Goal: Transaction & Acquisition: Download file/media

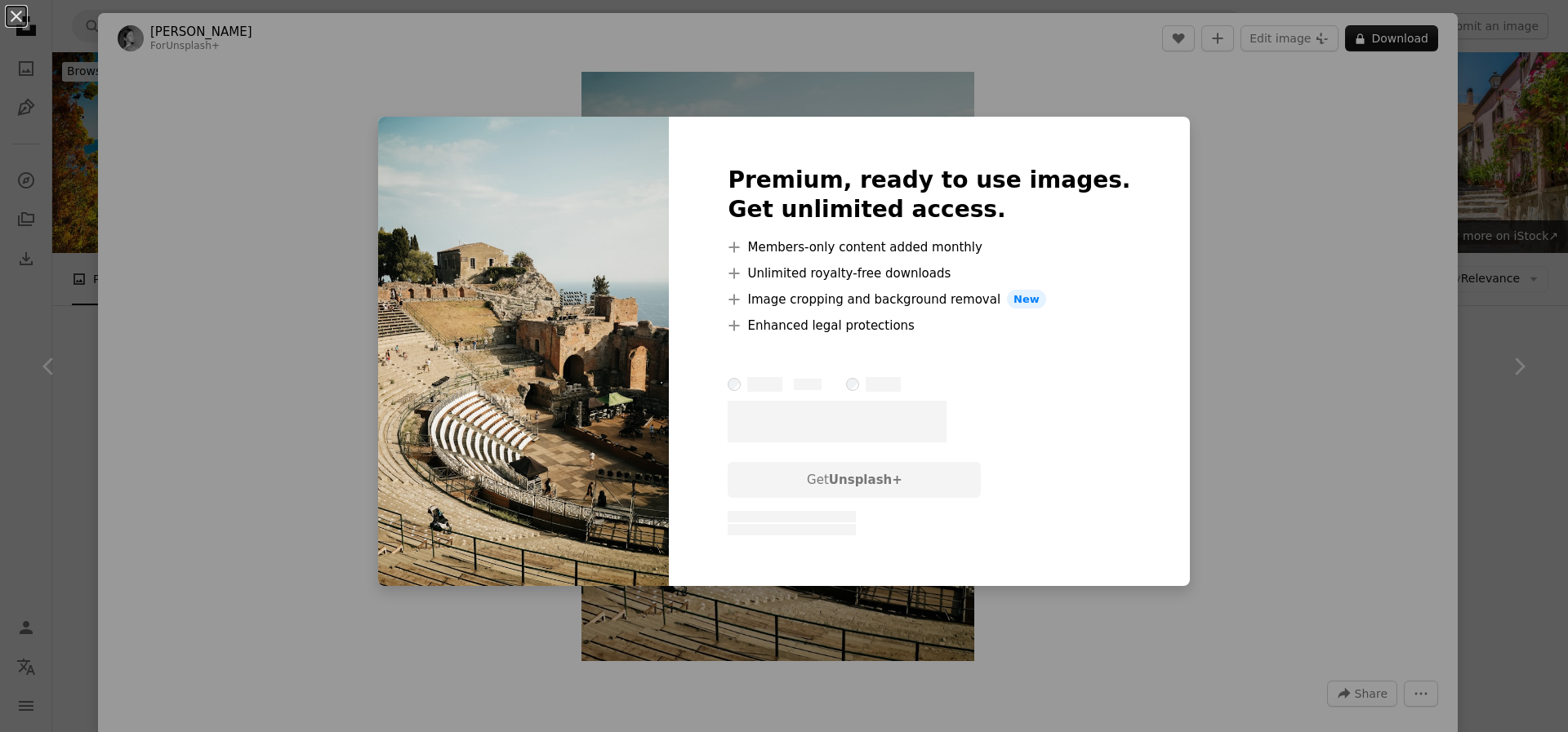
scroll to position [1139, 0]
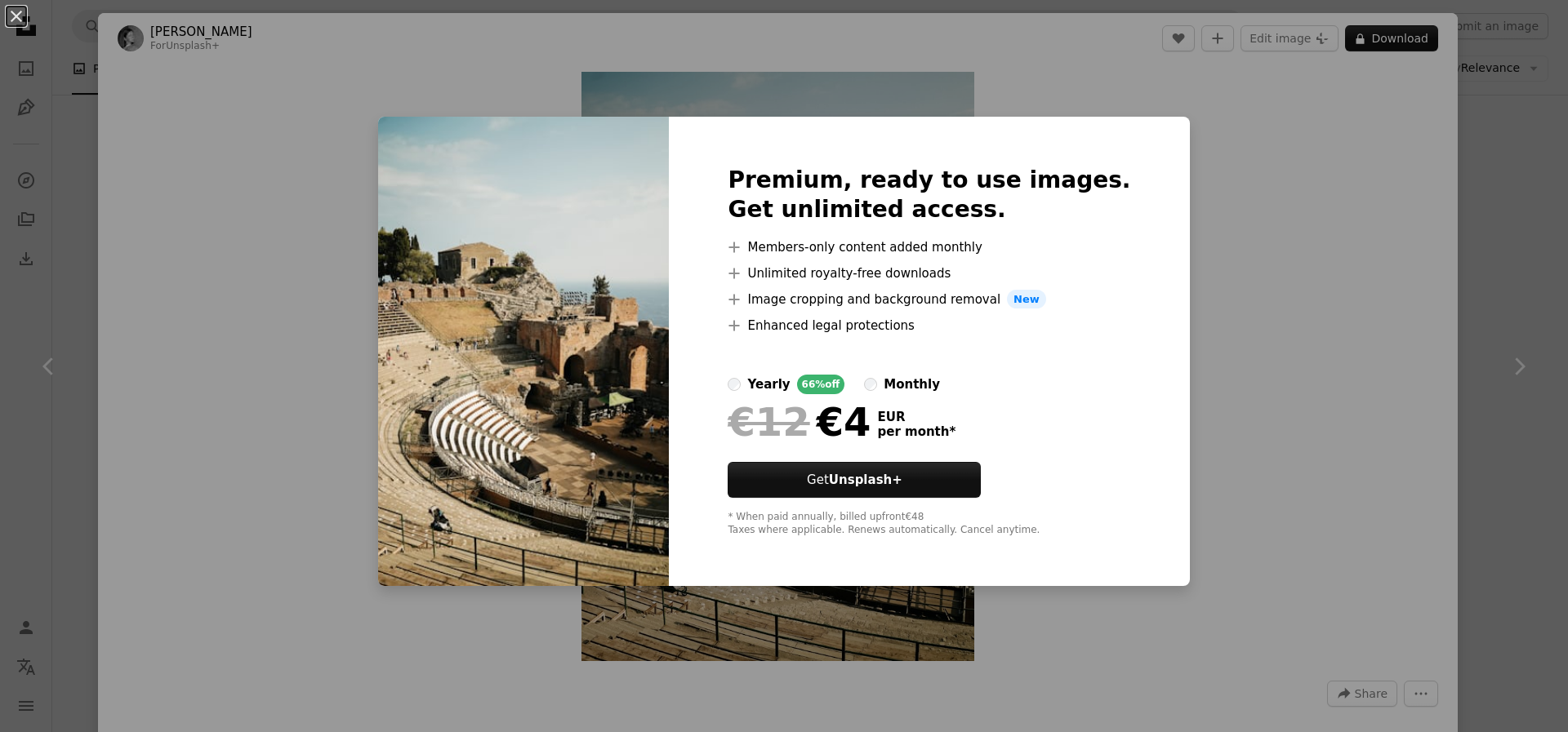
click at [1522, 242] on div "An X shape Premium, ready to use images. Get unlimited access. A plus sign Memb…" at bounding box center [784, 366] width 1568 height 732
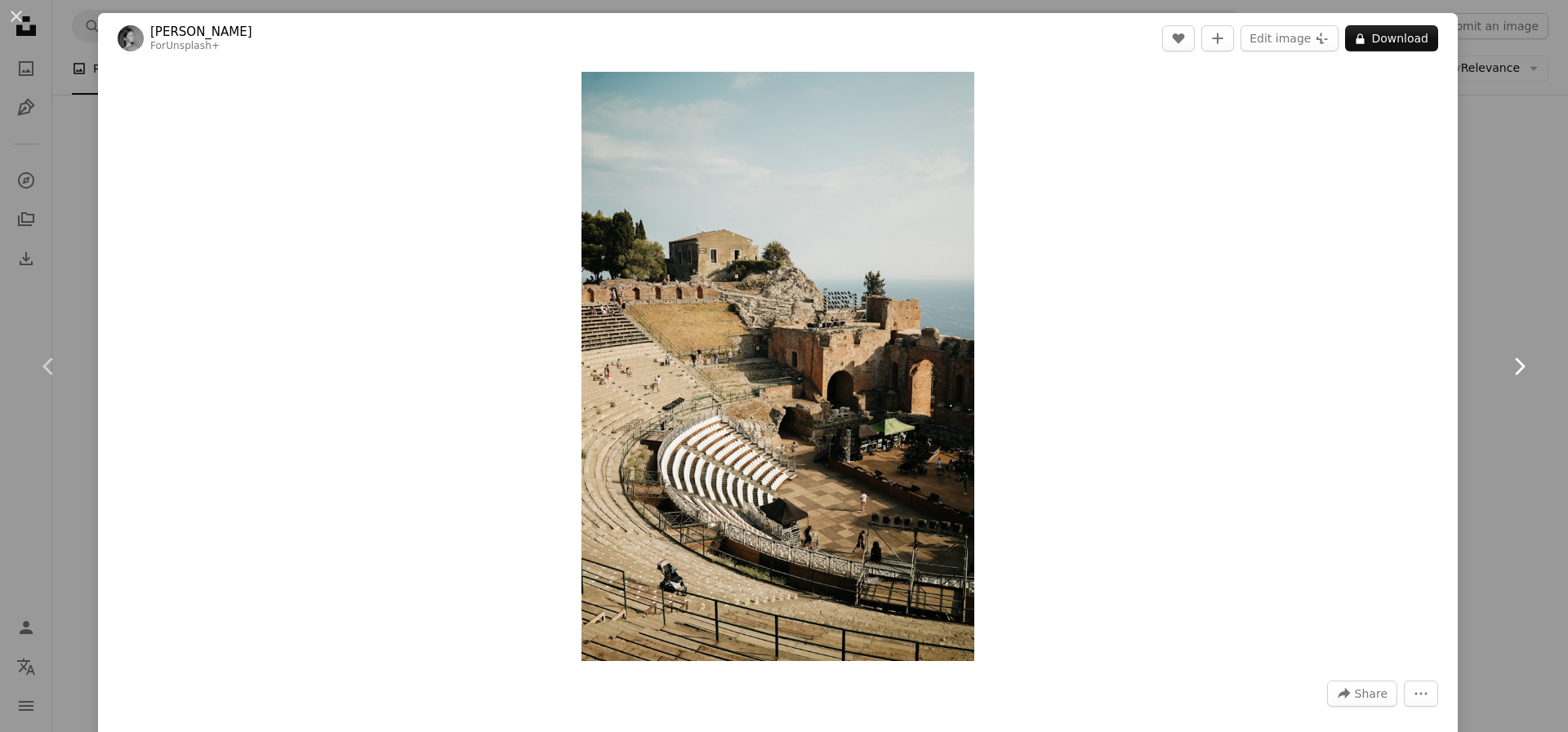
click at [1538, 432] on link "Chevron right" at bounding box center [1519, 366] width 98 height 156
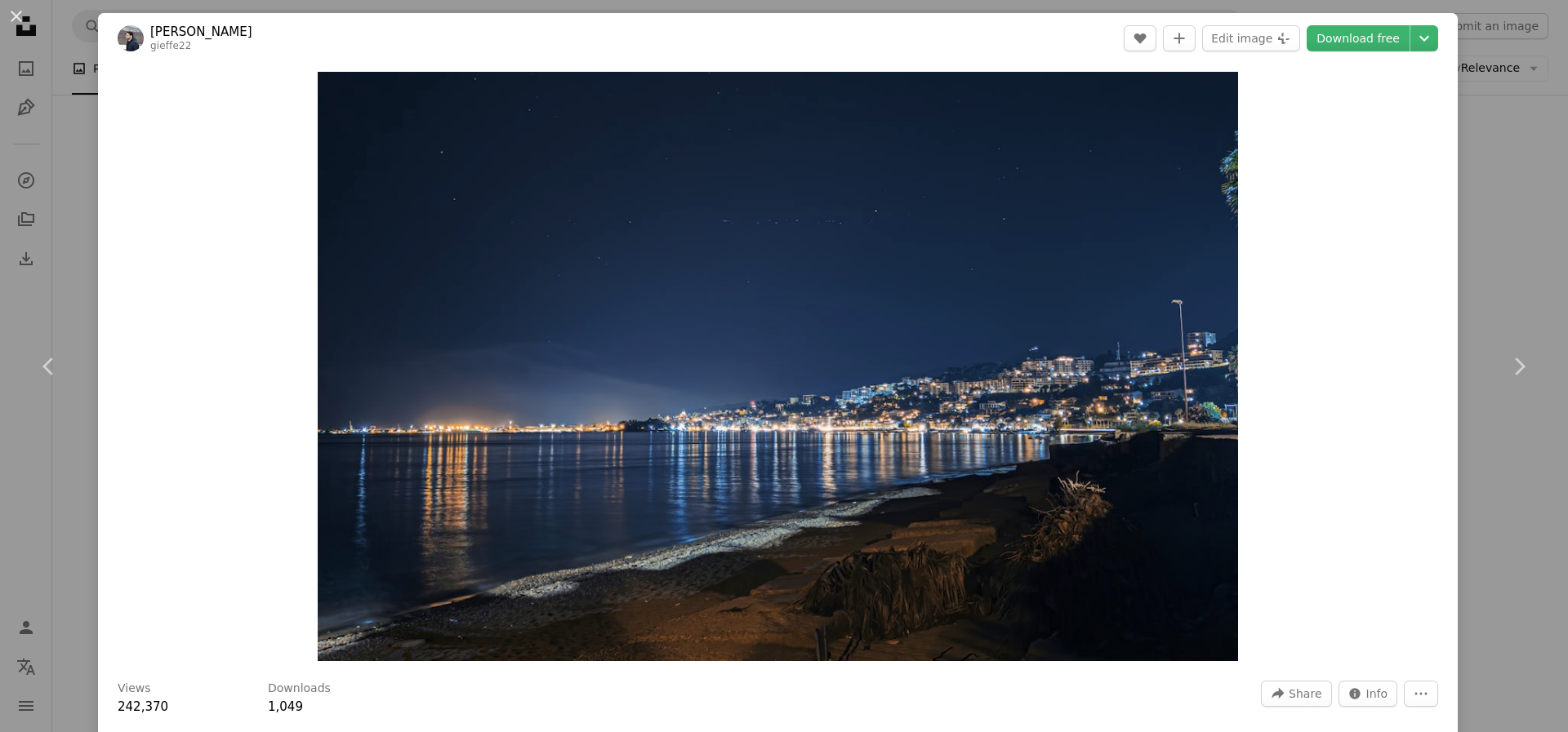
click at [1546, 265] on div "An X shape Chevron left Chevron right [PERSON_NAME] gieffe22 A heart A plus sig…" at bounding box center [784, 366] width 1568 height 732
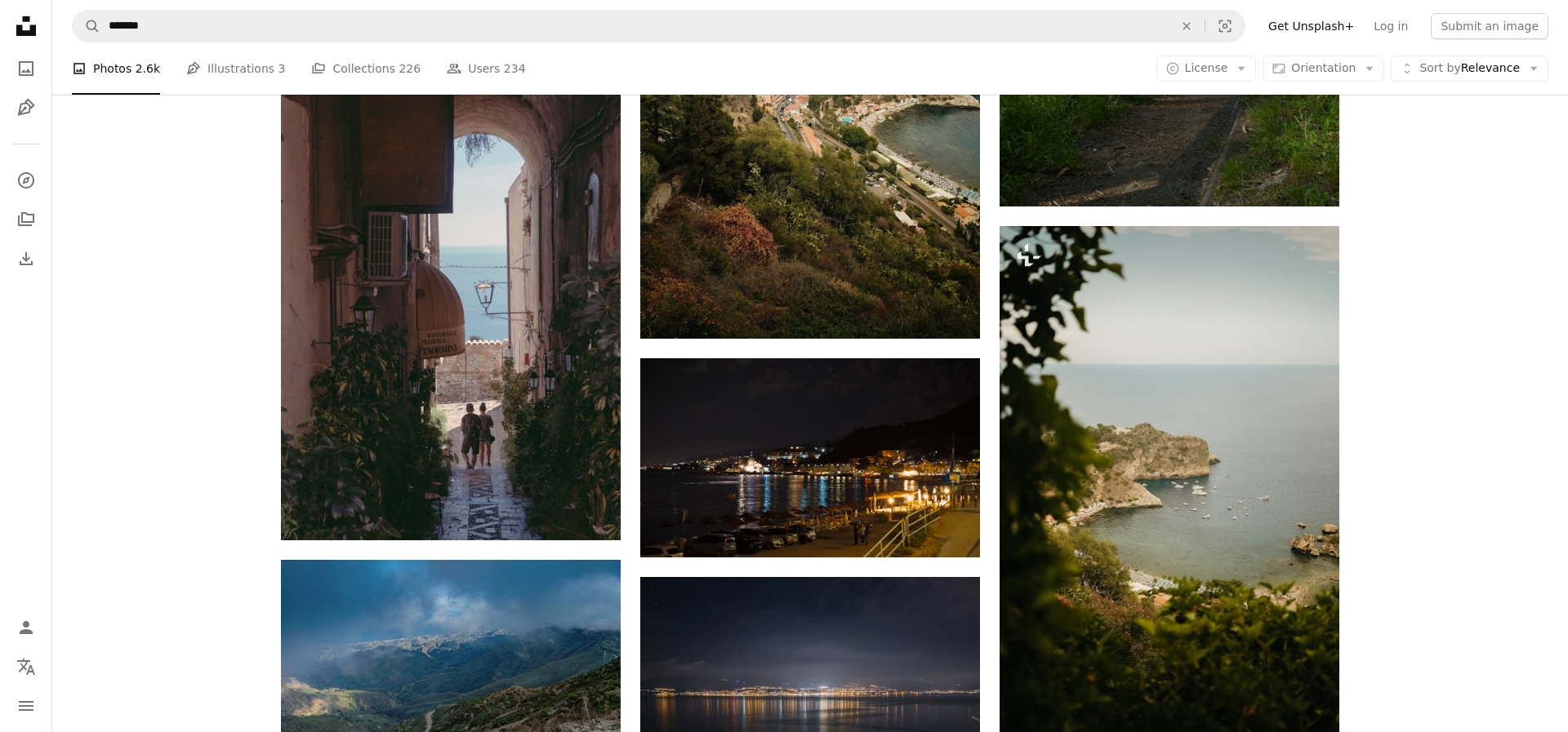
scroll to position [3496, 0]
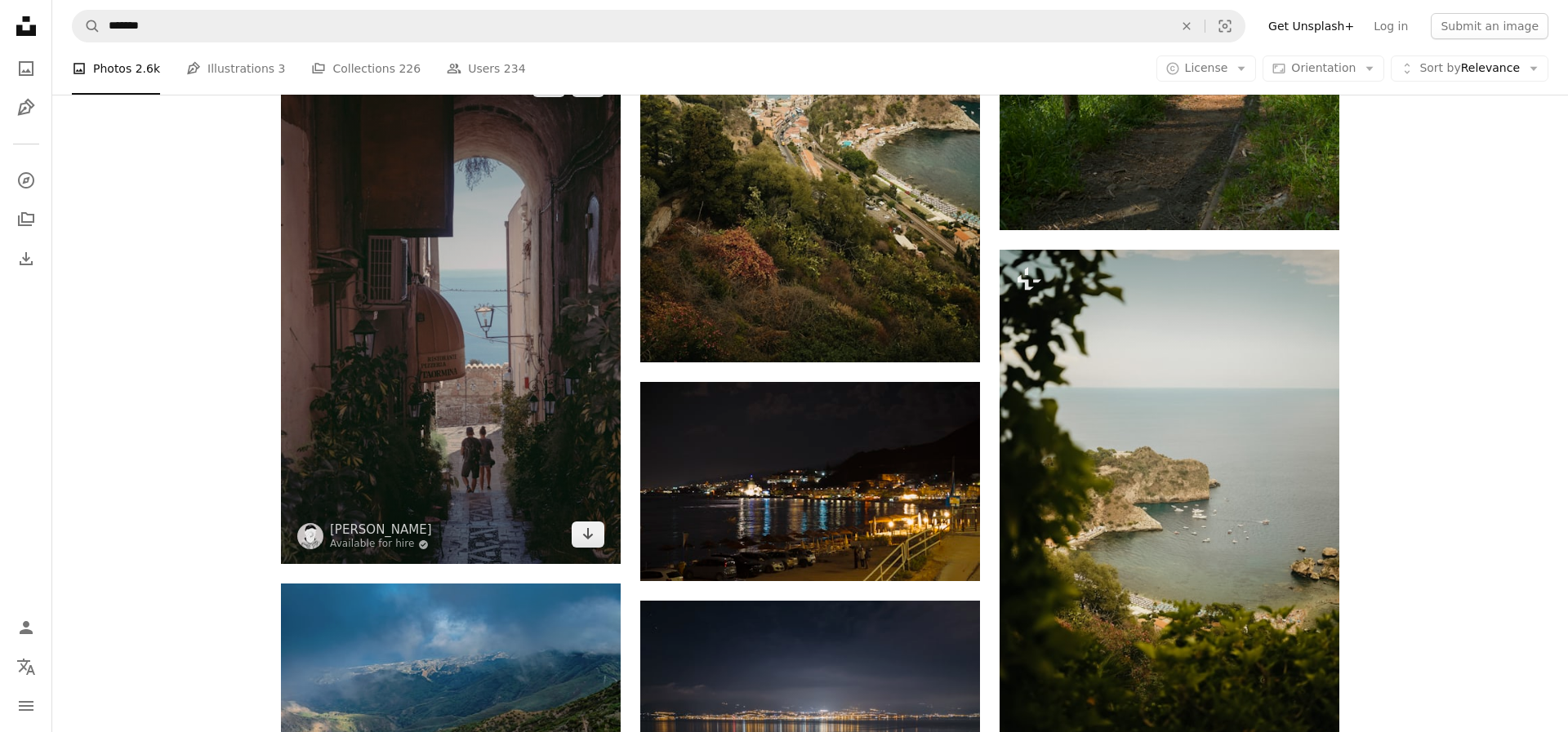
click at [456, 419] on img at bounding box center [451, 309] width 340 height 509
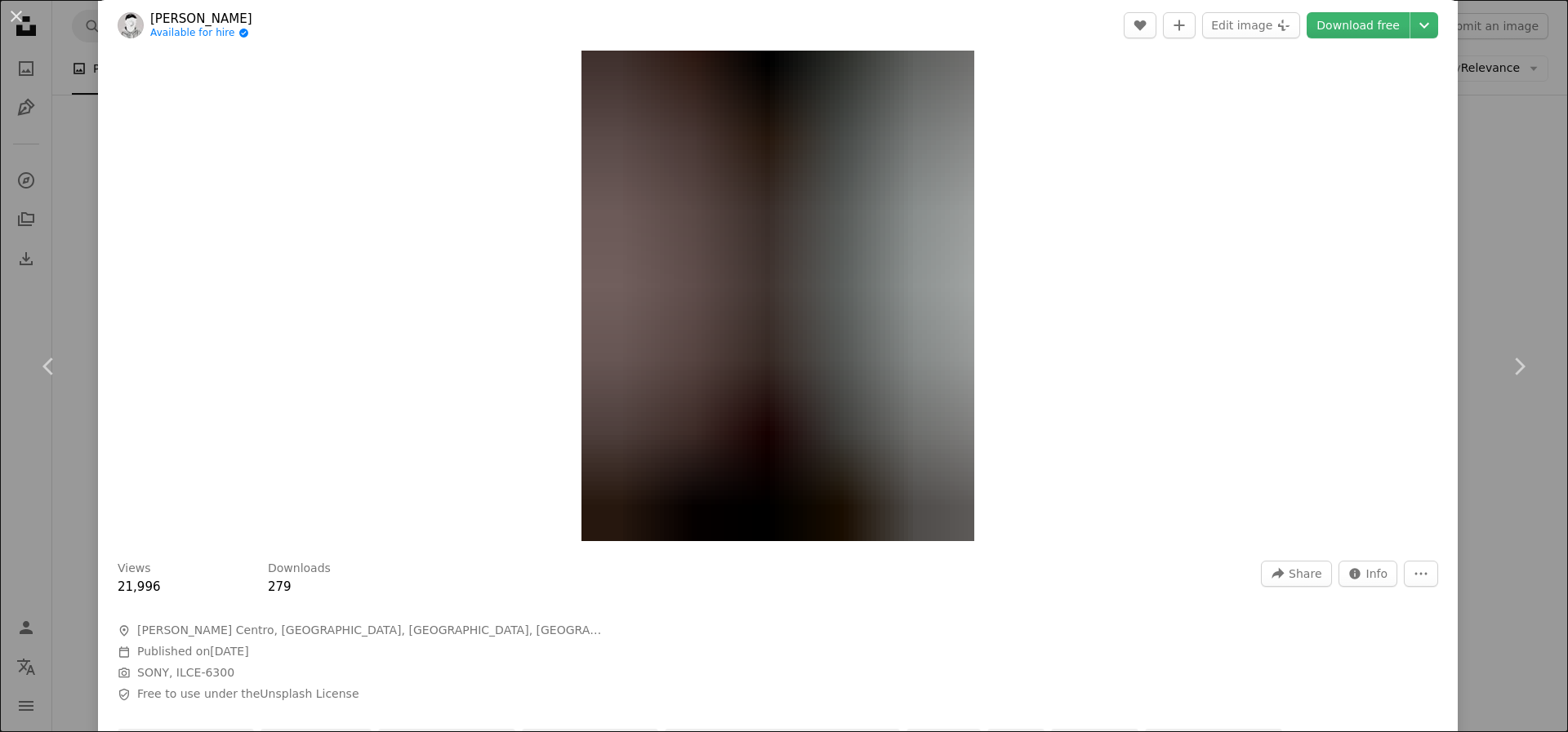
scroll to position [164, 0]
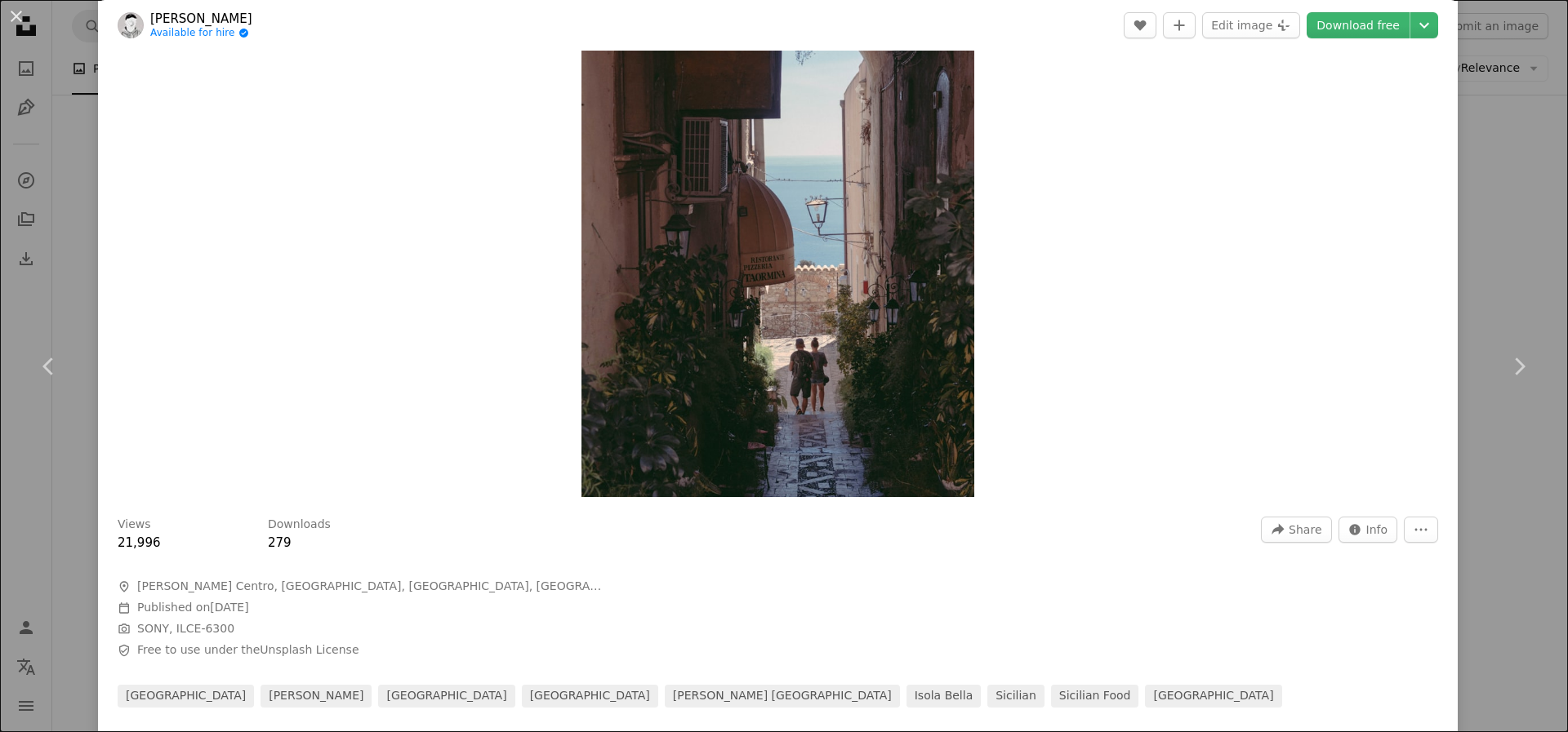
click at [1530, 222] on div "An X shape Chevron left Chevron right [PERSON_NAME] Available for hire A checkm…" at bounding box center [784, 366] width 1568 height 732
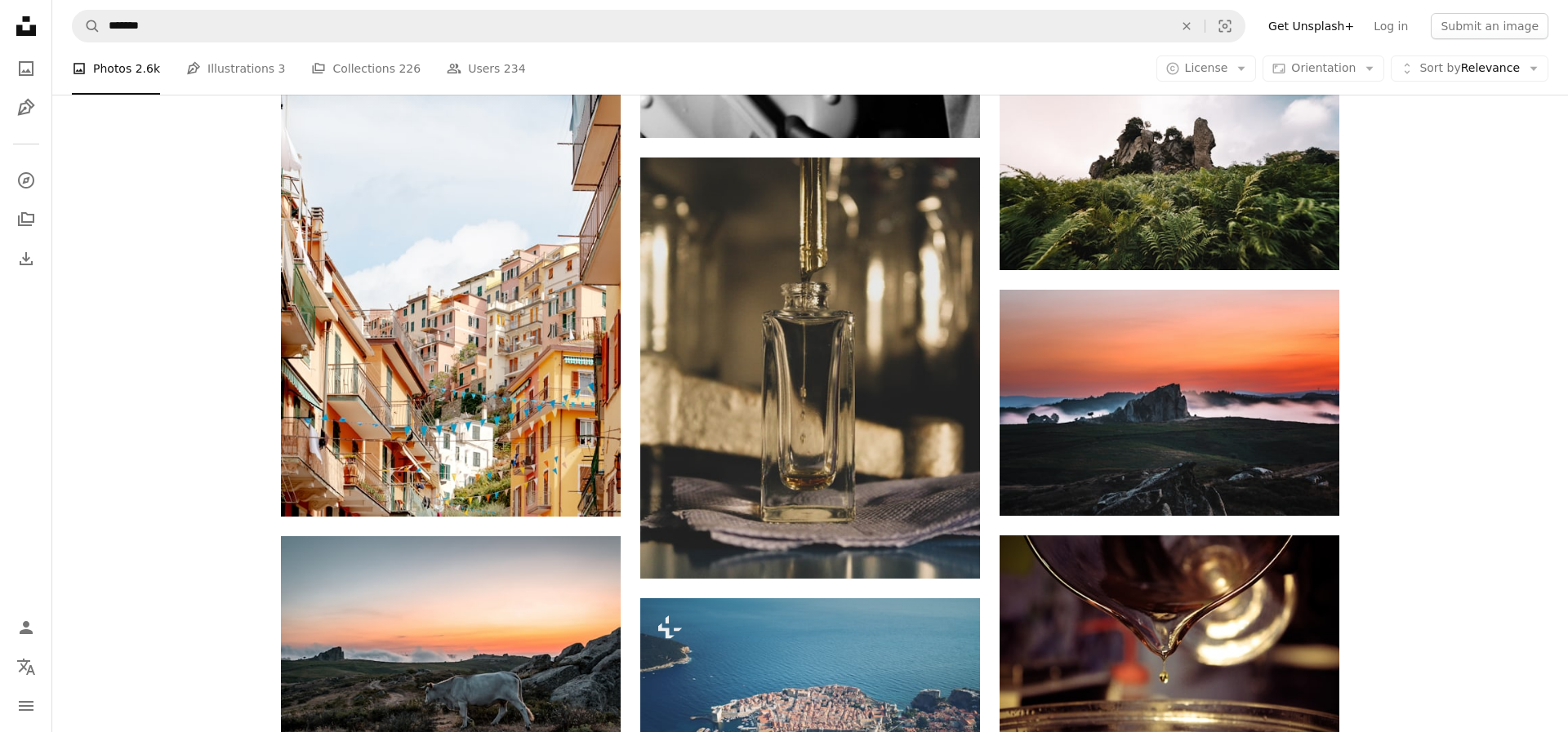
scroll to position [10752, 0]
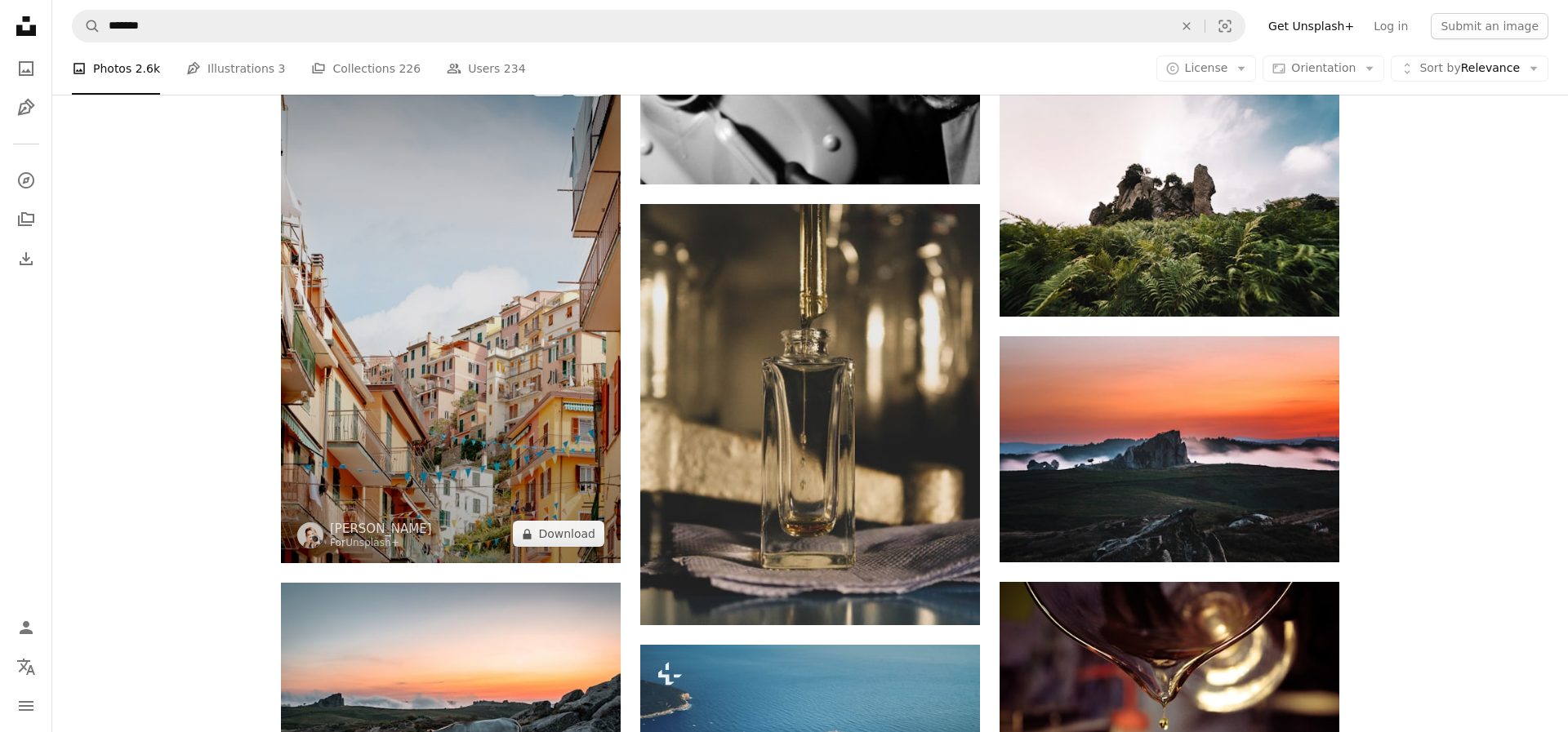
click at [534, 346] on img at bounding box center [451, 309] width 340 height 509
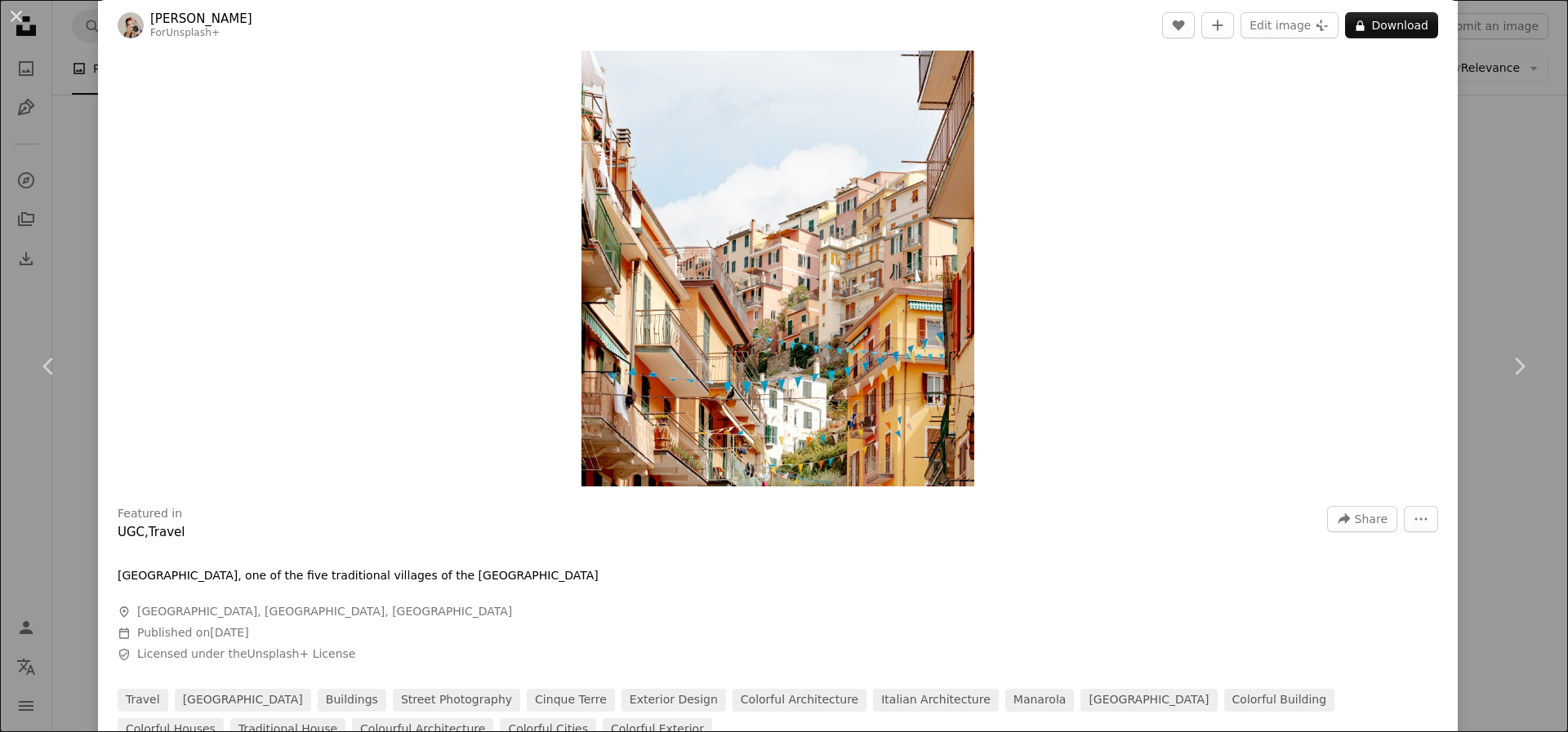
scroll to position [173, 0]
drag, startPoint x: 1502, startPoint y: 213, endPoint x: 1476, endPoint y: 224, distance: 28.2
click at [1501, 213] on div "An X shape Chevron left Chevron right [PERSON_NAME] For Unsplash+ A heart A plu…" at bounding box center [784, 366] width 1568 height 732
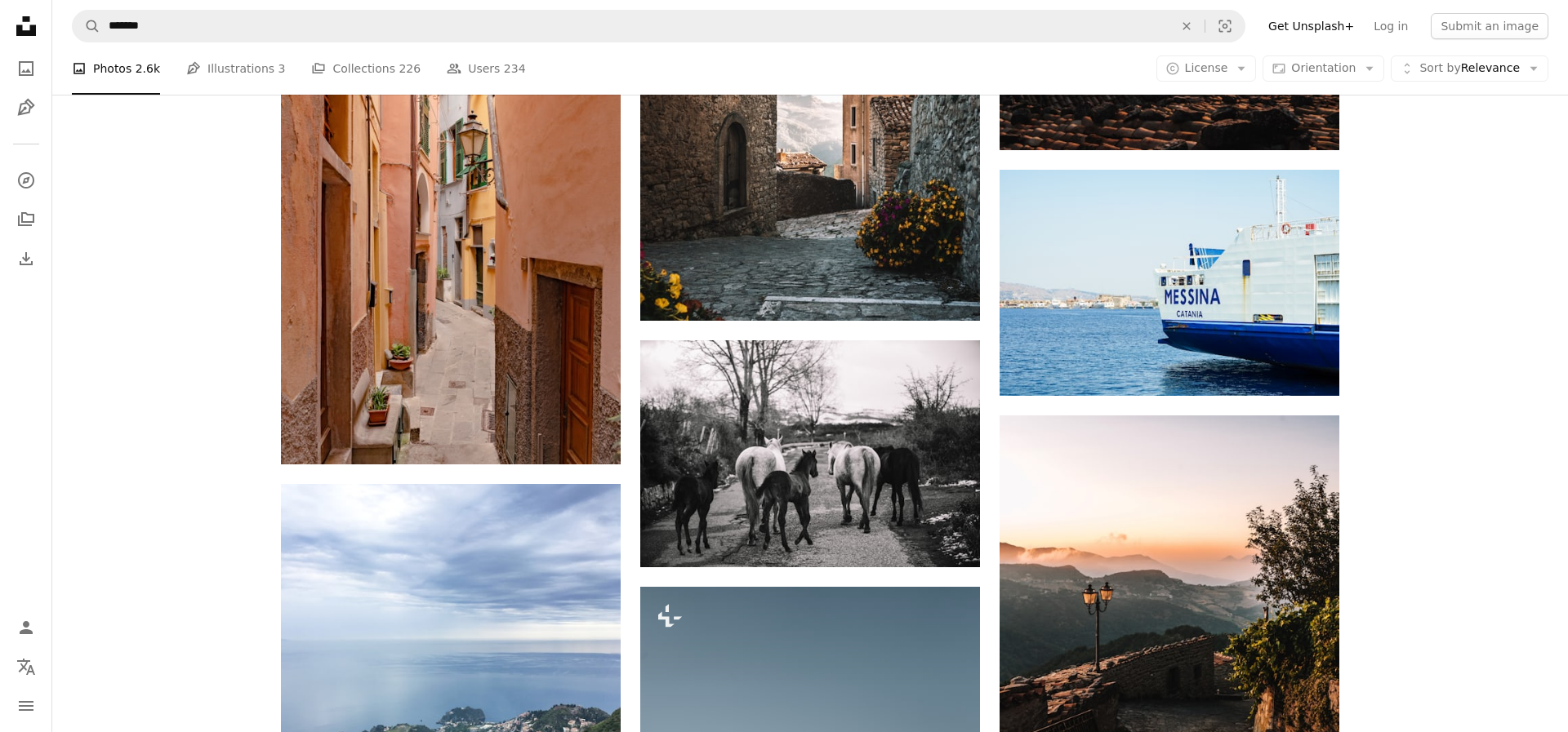
scroll to position [16710, 0]
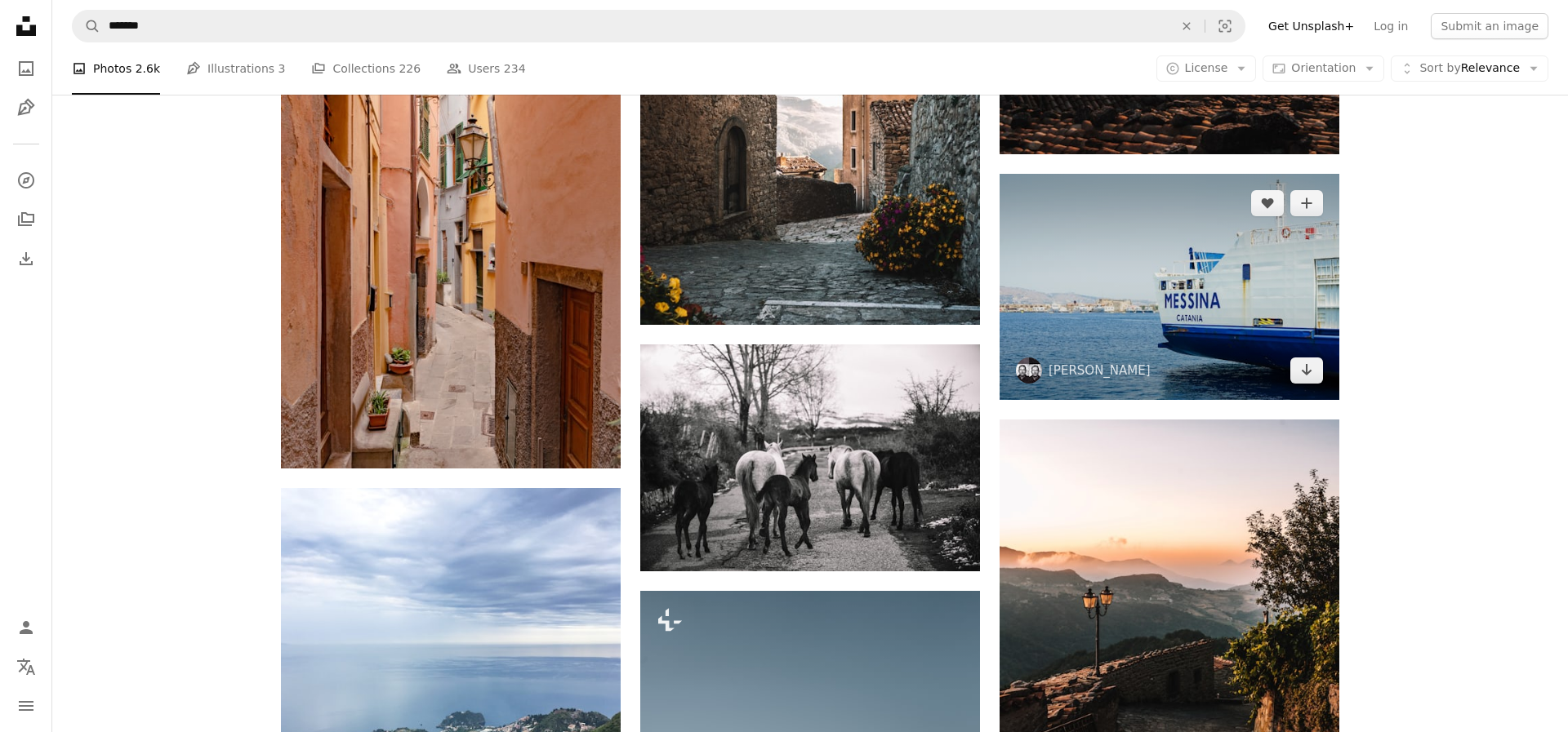
click at [1261, 296] on img at bounding box center [1169, 287] width 340 height 226
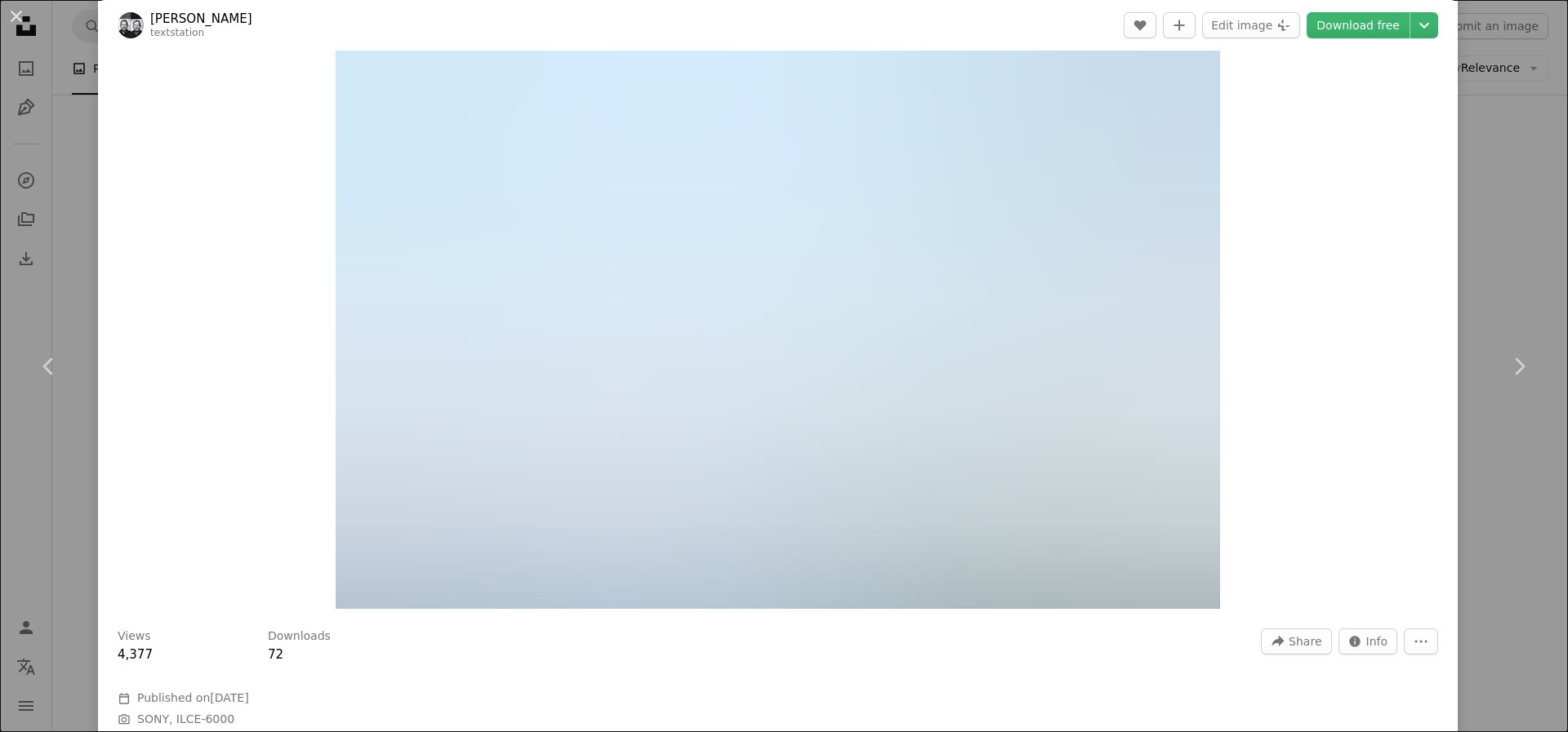
scroll to position [41, 0]
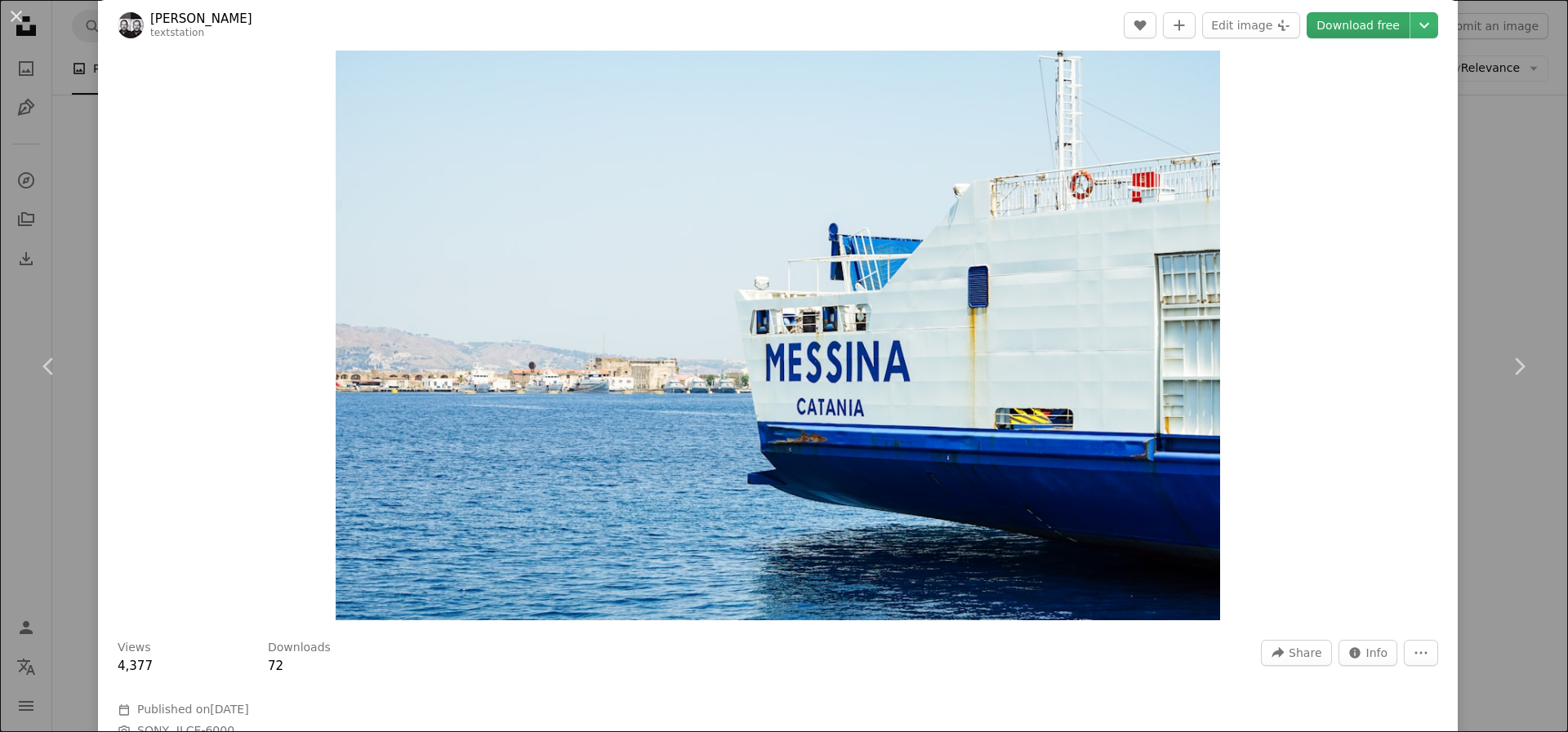
click at [1355, 29] on link "Download free" at bounding box center [1358, 25] width 103 height 26
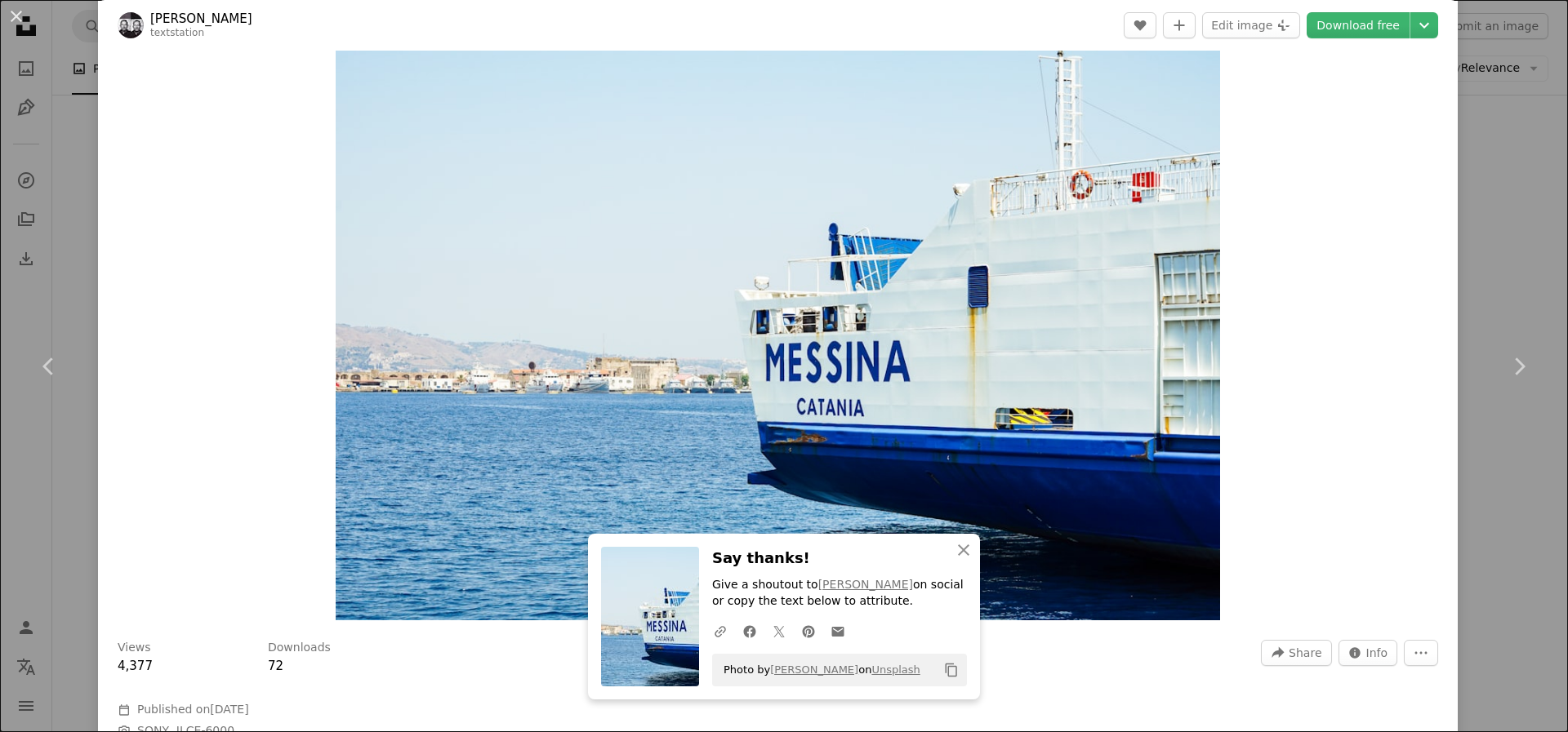
scroll to position [37, 0]
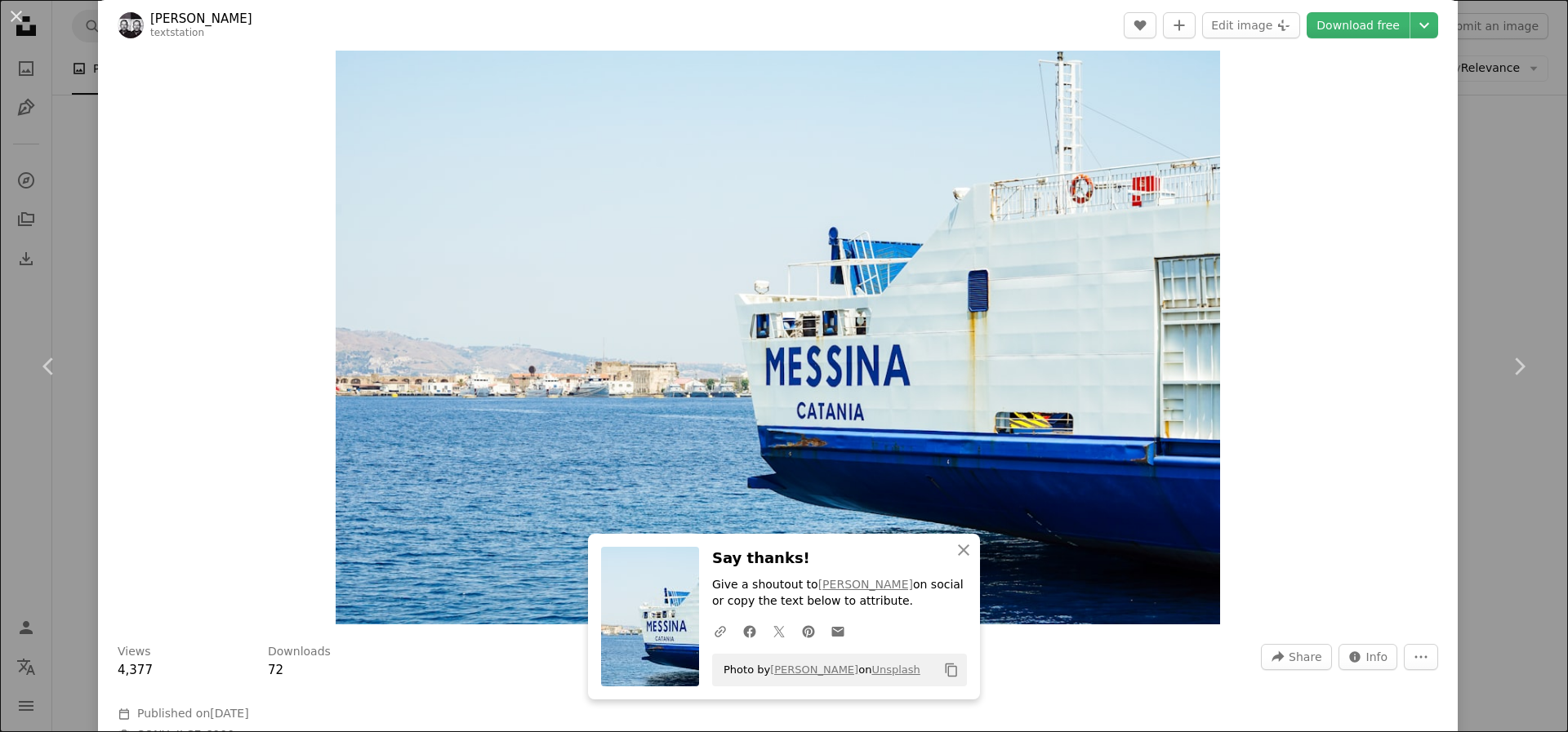
click at [1492, 117] on div "An X shape Chevron left Chevron right [PERSON_NAME] textstation A heart A plus …" at bounding box center [784, 366] width 1568 height 732
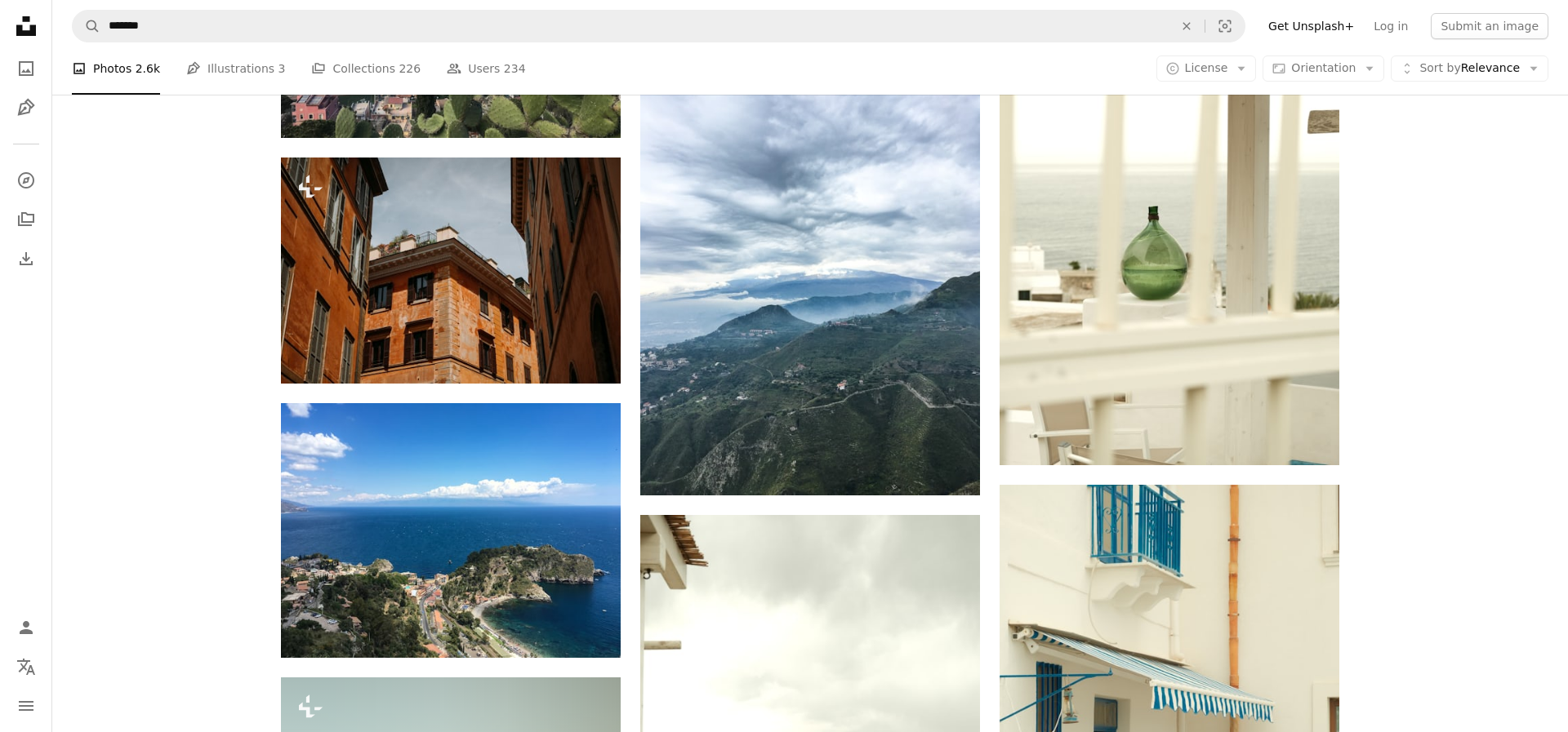
scroll to position [18136, 0]
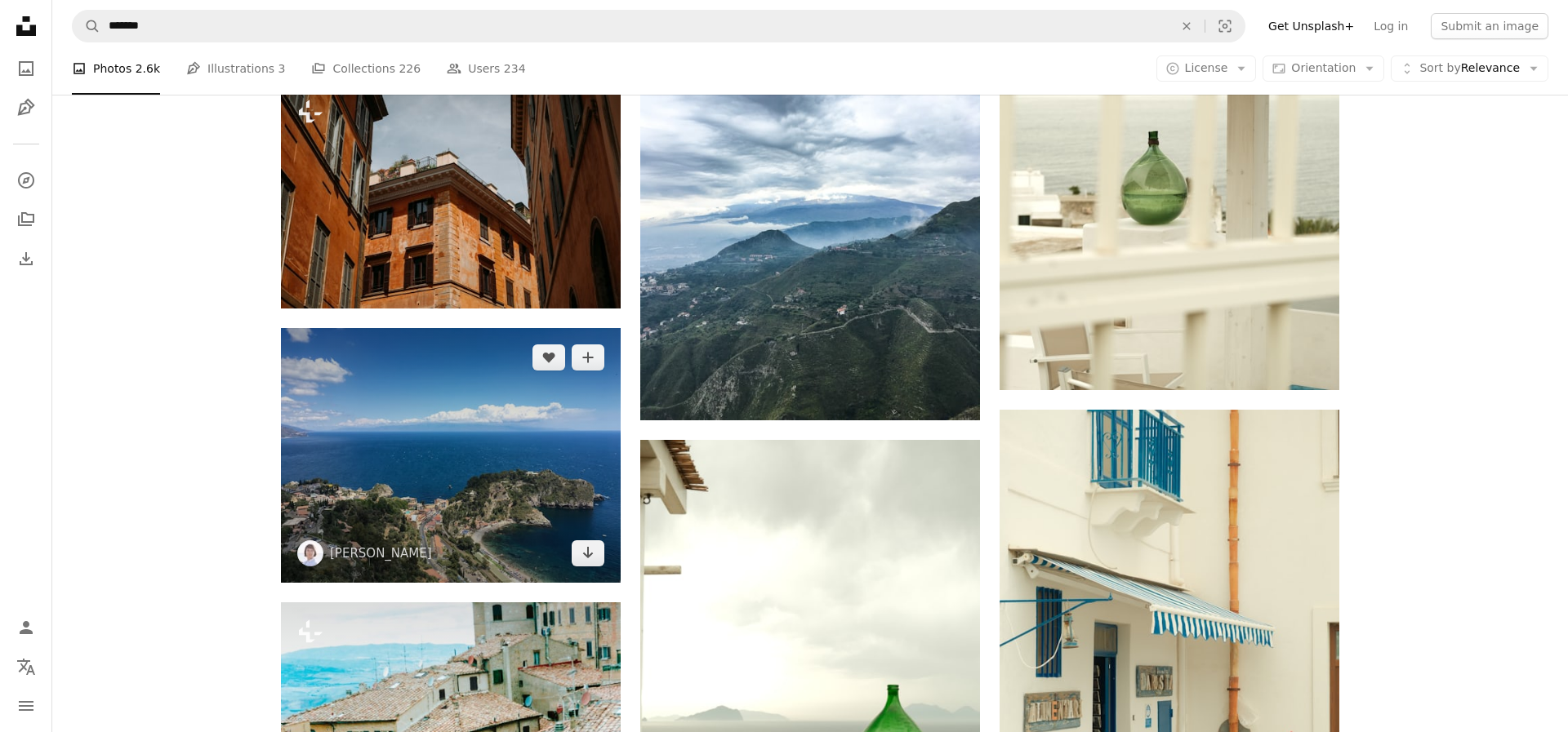
click at [333, 493] on img at bounding box center [451, 455] width 340 height 255
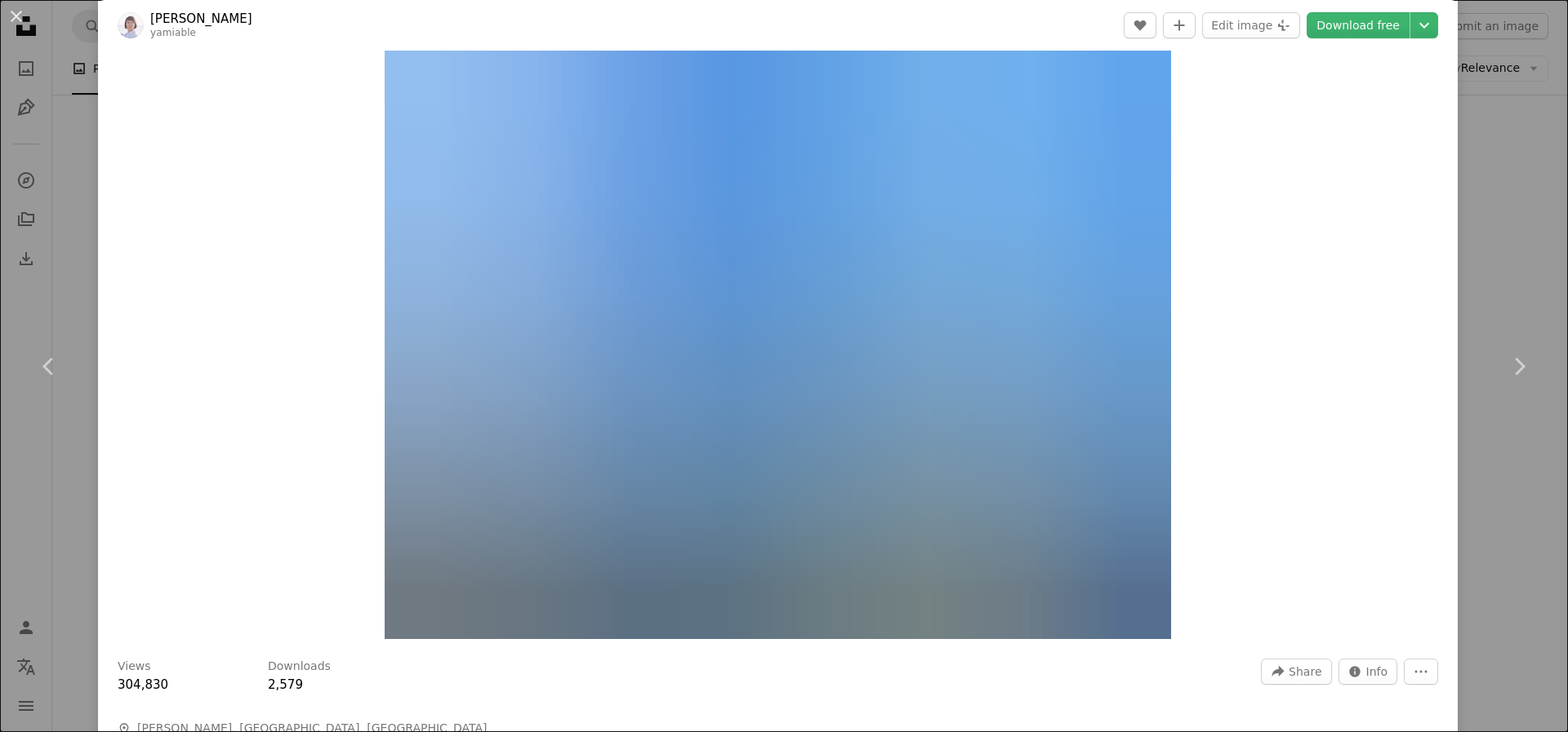
scroll to position [23, 0]
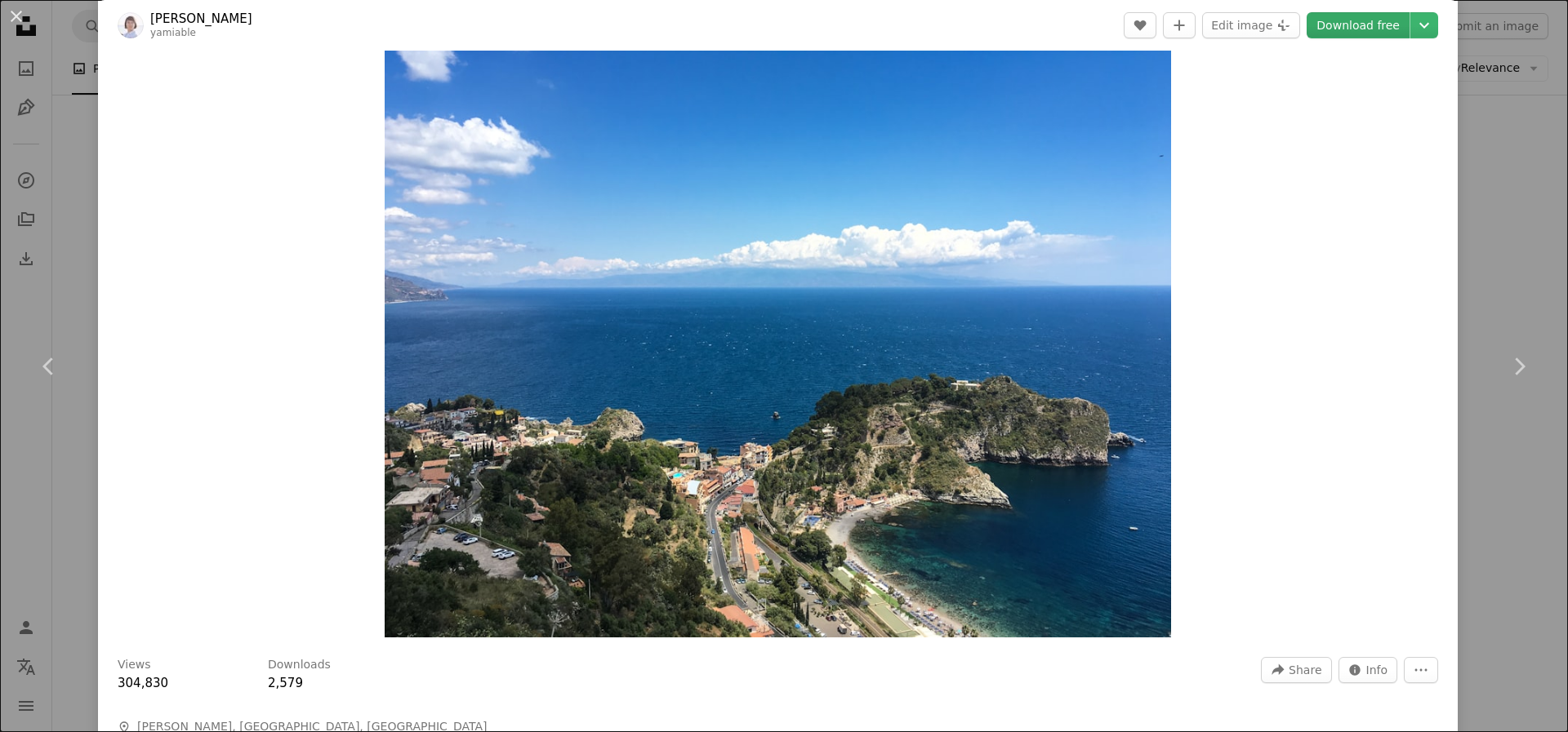
click at [1345, 22] on link "Download free" at bounding box center [1358, 25] width 103 height 26
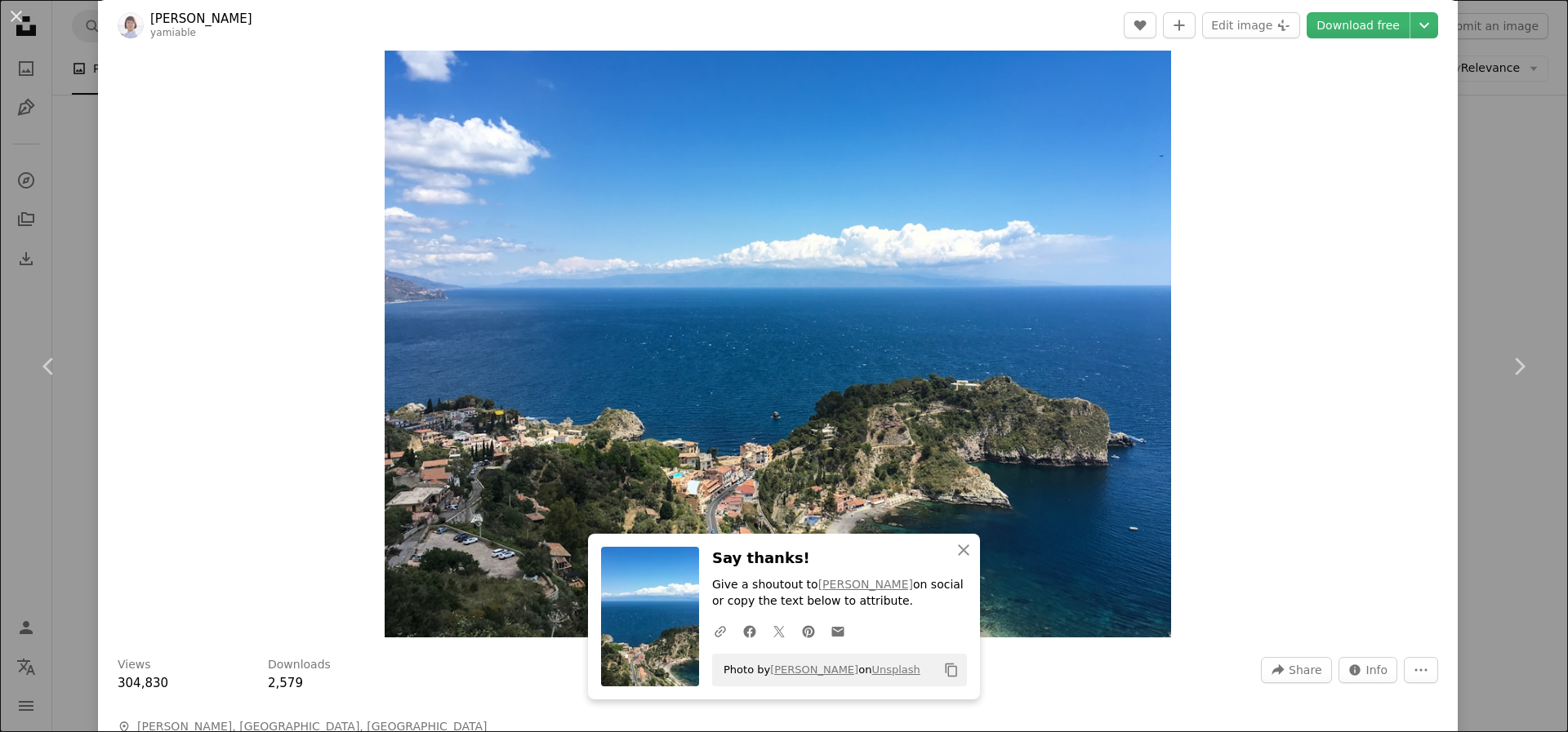
click at [1490, 107] on div "An X shape Chevron left Chevron right [PERSON_NAME] yamiable A heart A plus sig…" at bounding box center [784, 366] width 1568 height 732
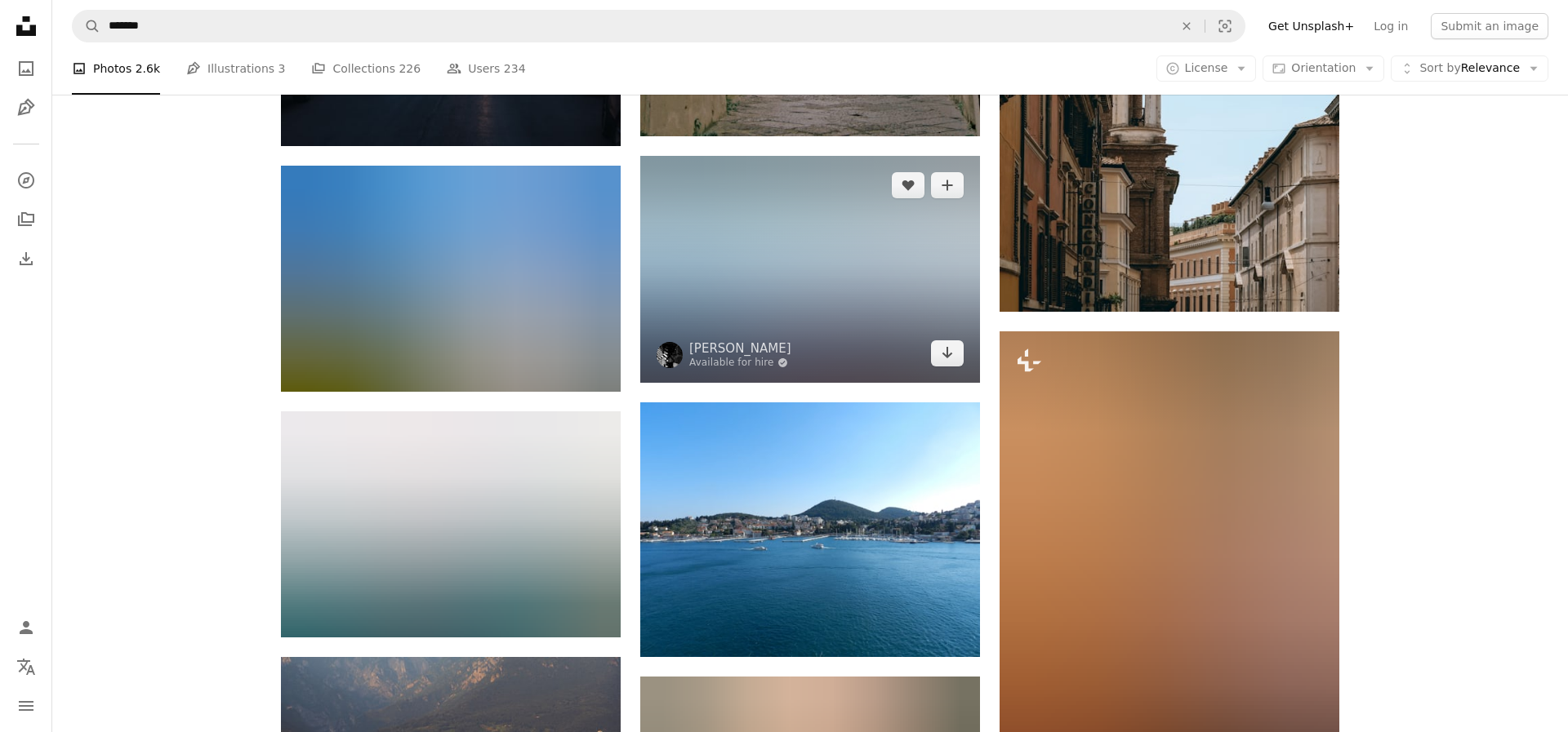
scroll to position [24782, 0]
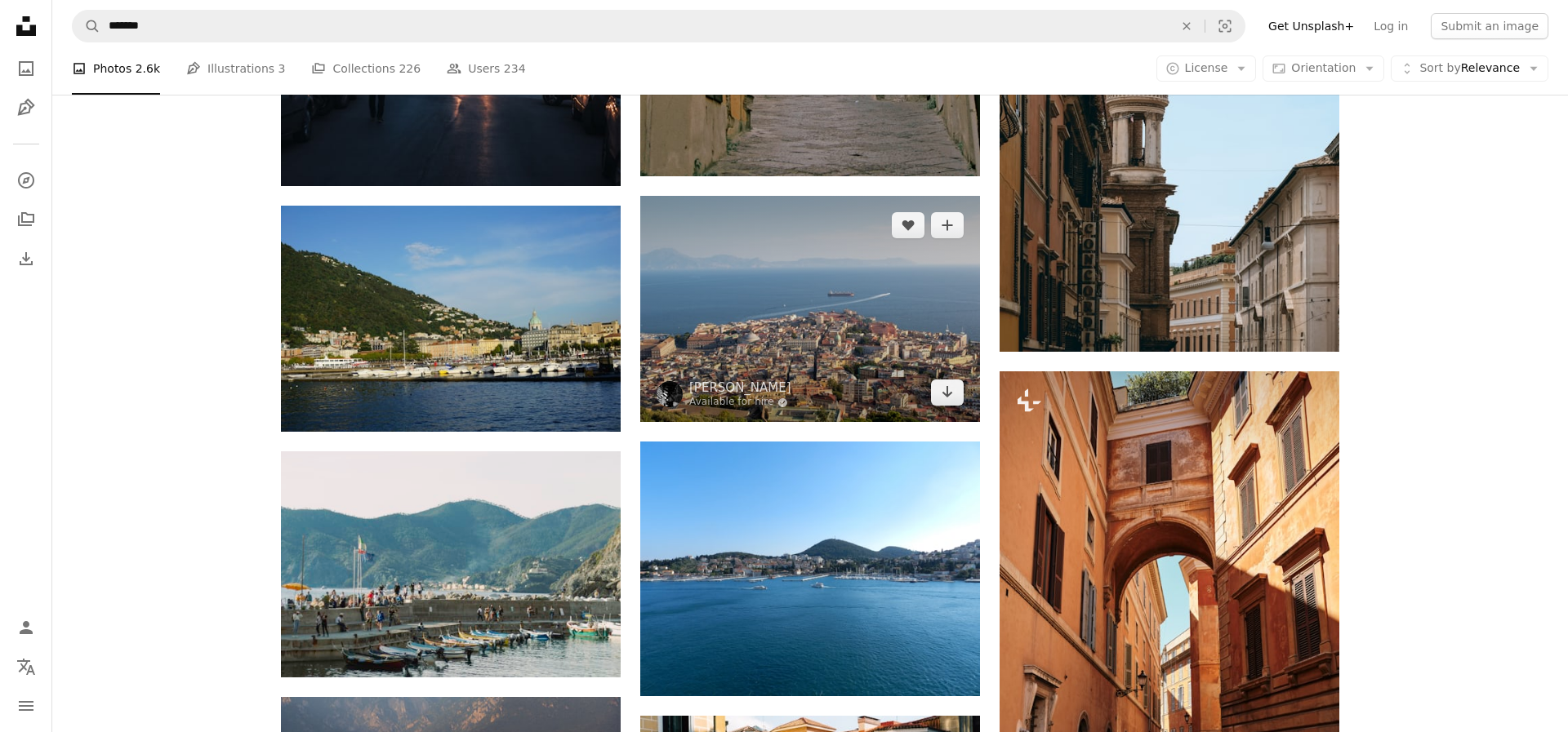
click at [848, 274] on img at bounding box center [810, 309] width 340 height 226
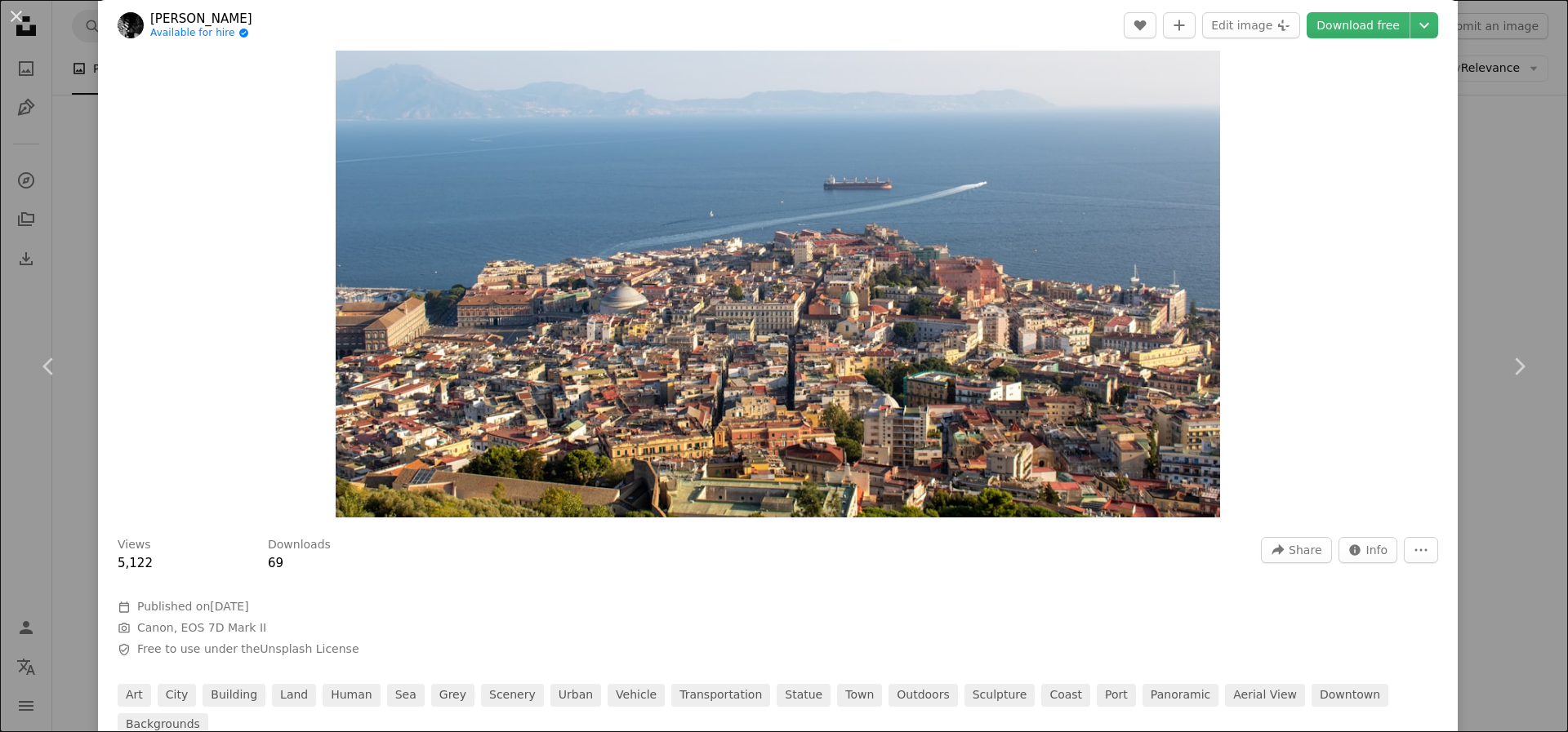
scroll to position [151, 0]
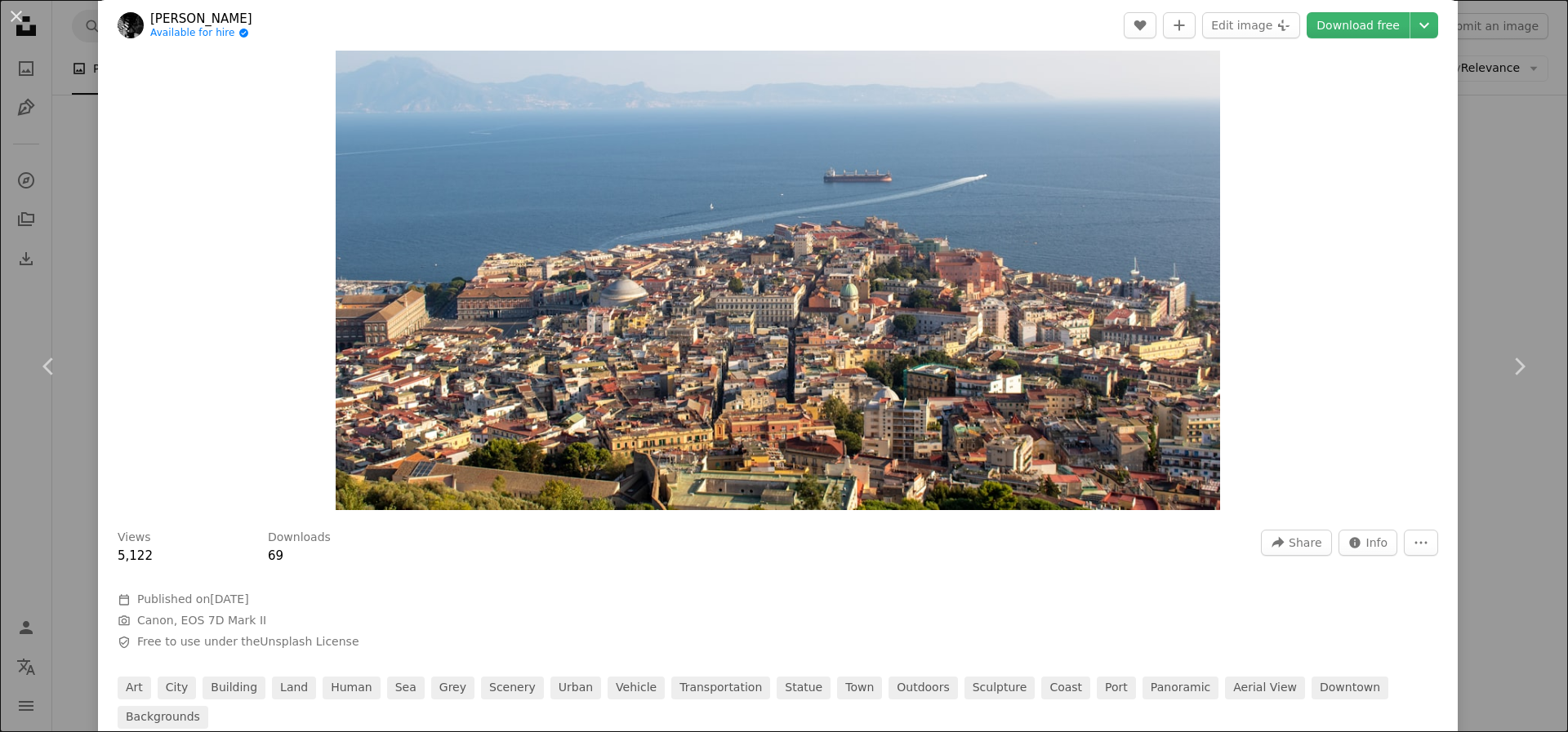
click at [1511, 139] on div "An X shape Chevron left Chevron right [PERSON_NAME] Available for hire A checkm…" at bounding box center [784, 366] width 1568 height 732
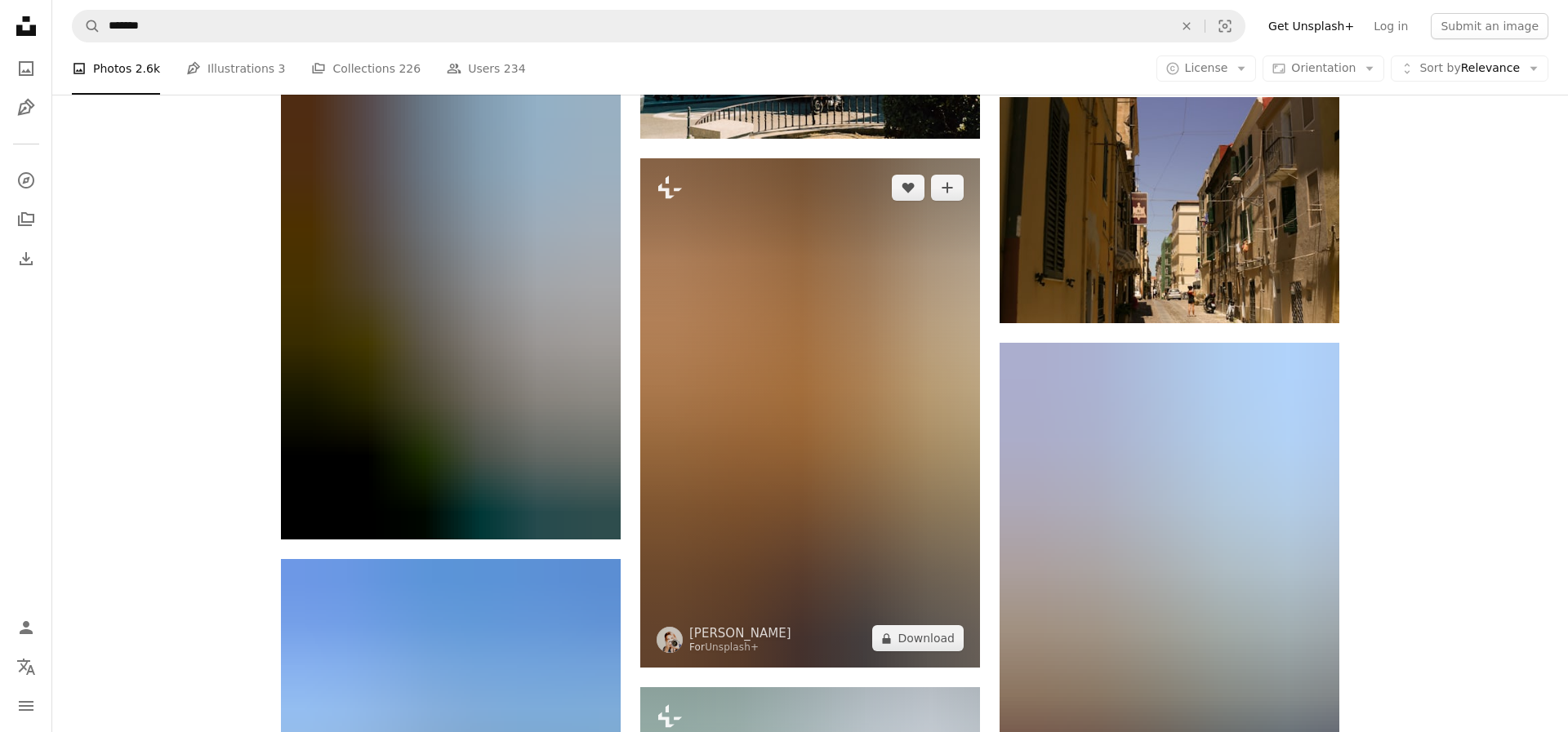
scroll to position [25585, 0]
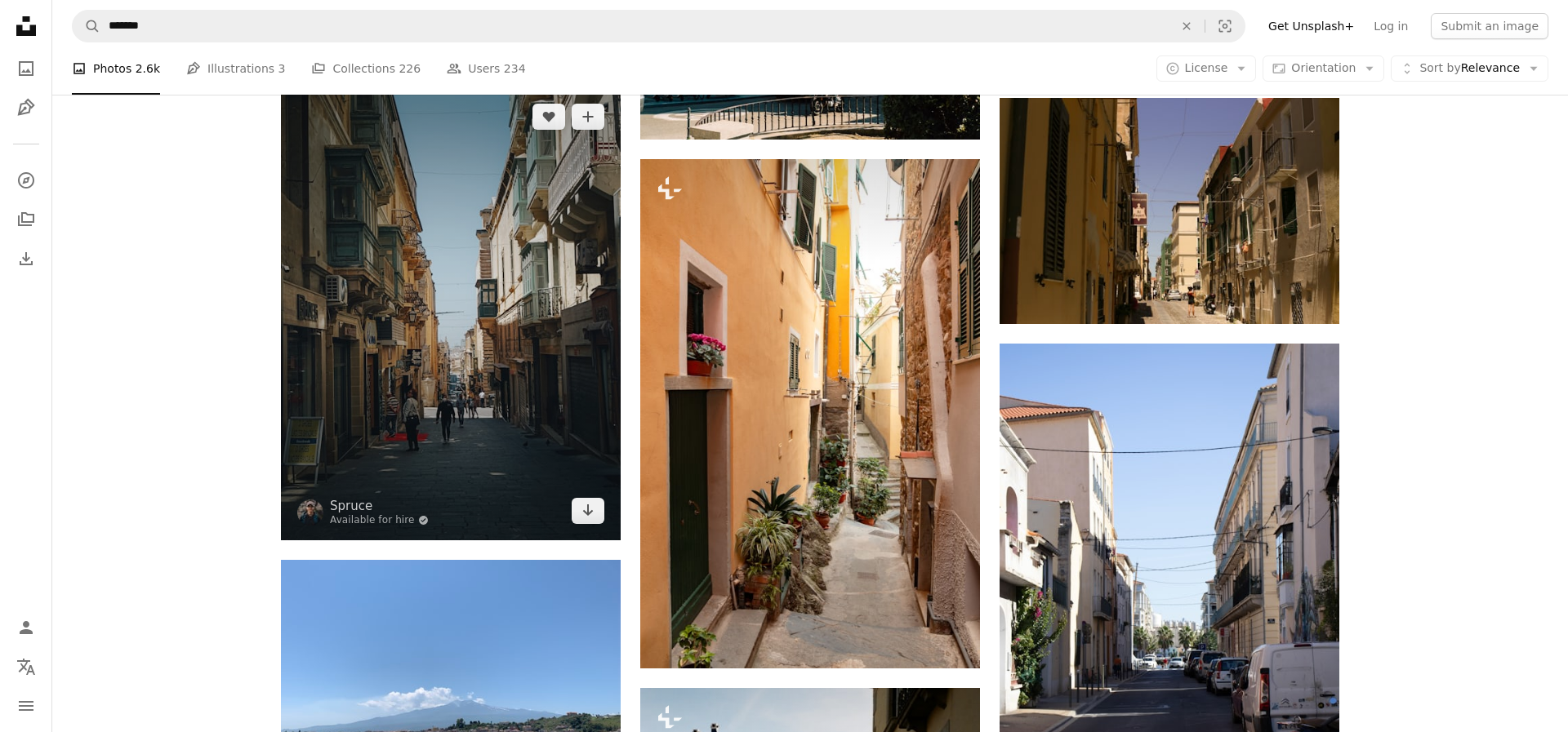
click at [429, 388] on img at bounding box center [451, 314] width 340 height 453
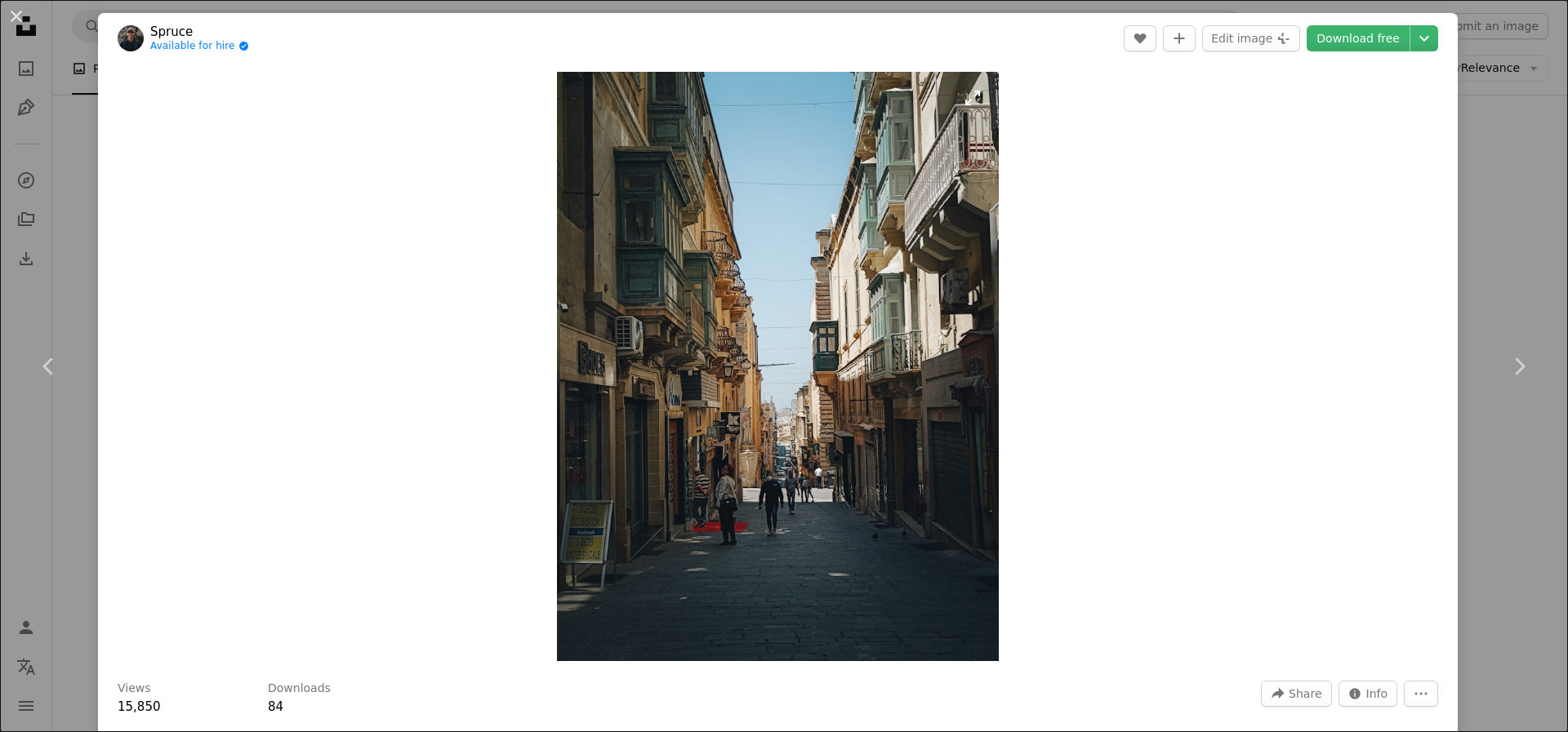
scroll to position [209, 0]
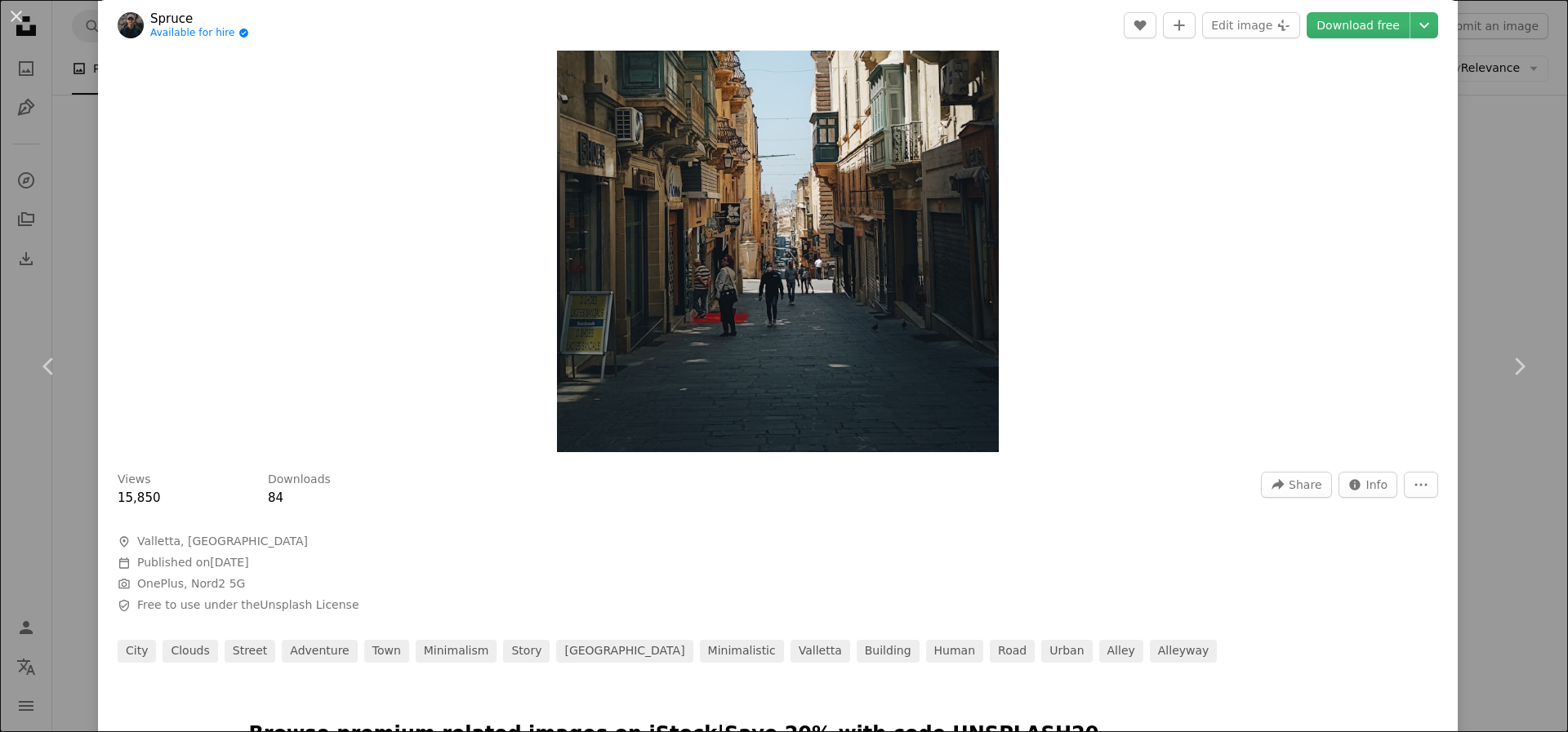
click at [1457, 109] on div "Zoom in" at bounding box center [778, 157] width 1360 height 606
